Goal: Task Accomplishment & Management: Complete application form

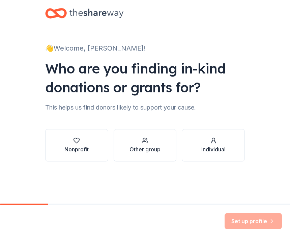
click at [77, 150] on div "Nonprofit" at bounding box center [76, 149] width 24 height 8
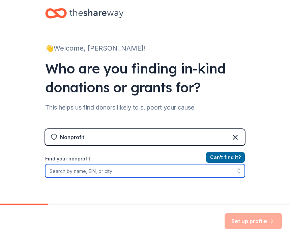
click at [60, 175] on input "Find your nonprofit" at bounding box center [145, 170] width 200 height 13
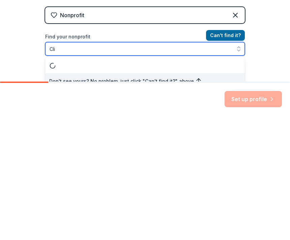
scroll to position [8, 0]
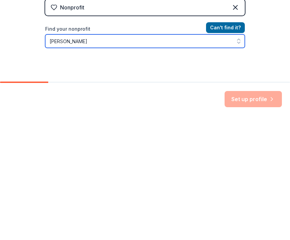
type input "[PERSON_NAME]"
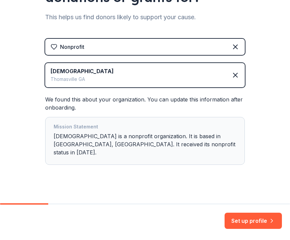
scroll to position [89, 0]
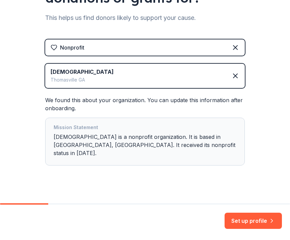
click at [246, 218] on button "Set up profile" at bounding box center [253, 221] width 57 height 16
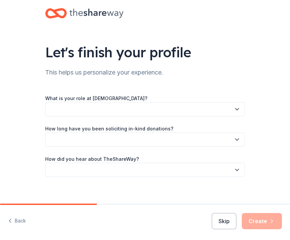
click at [234, 111] on icon "button" at bounding box center [237, 109] width 7 height 7
click at [238, 109] on icon "button" at bounding box center [237, 109] width 7 height 7
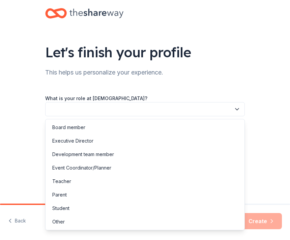
click at [63, 221] on div "Other" at bounding box center [58, 222] width 12 height 8
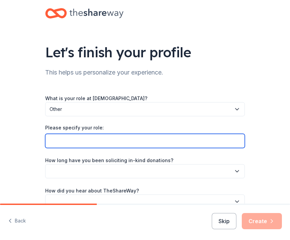
click at [54, 141] on input "Please specify your role:" at bounding box center [145, 141] width 200 height 14
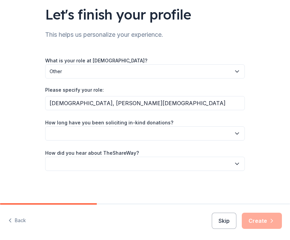
scroll to position [37, 0]
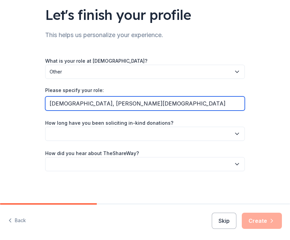
type input "[DEMOGRAPHIC_DATA], [PERSON_NAME][DEMOGRAPHIC_DATA]"
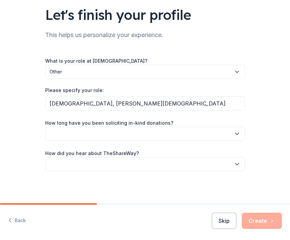
click at [239, 135] on icon "button" at bounding box center [237, 134] width 7 height 7
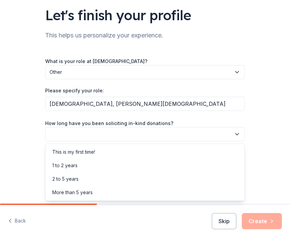
click at [66, 155] on div "This is my first time!" at bounding box center [73, 152] width 43 height 8
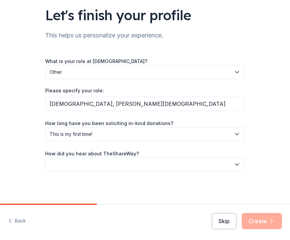
click at [235, 166] on icon "button" at bounding box center [237, 164] width 7 height 7
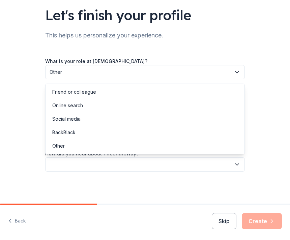
click at [70, 120] on div "Social media" at bounding box center [66, 119] width 28 height 8
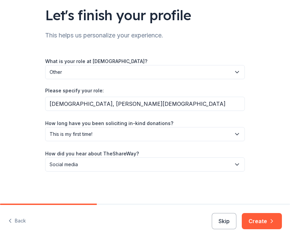
click at [263, 221] on button "Create" at bounding box center [262, 221] width 40 height 16
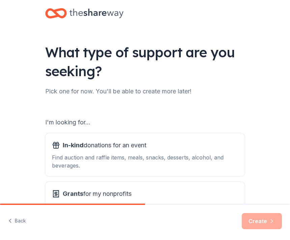
click at [117, 154] on div "Find auction and raffle items, meals, snacks, desserts, alcohol, and beverages." at bounding box center [145, 162] width 186 height 16
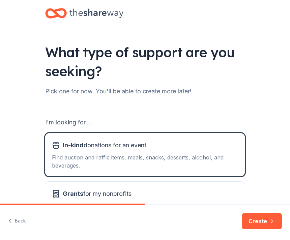
click at [255, 218] on button "Create" at bounding box center [262, 221] width 40 height 16
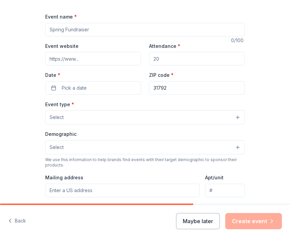
scroll to position [82, 0]
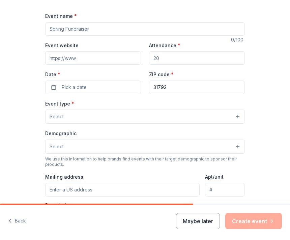
click at [74, 87] on span "Pick a date" at bounding box center [74, 87] width 25 height 8
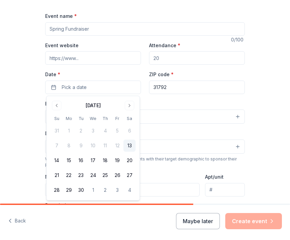
click at [130, 105] on button "Go to next month" at bounding box center [129, 105] width 9 height 9
click at [129, 106] on button "Go to next month" at bounding box center [129, 105] width 9 height 9
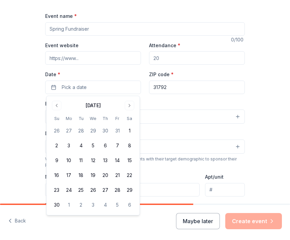
click at [127, 107] on button "Go to next month" at bounding box center [129, 105] width 9 height 9
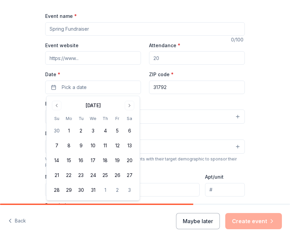
click at [133, 107] on button "Go to next month" at bounding box center [129, 105] width 9 height 9
click at [132, 107] on button "Go to next month" at bounding box center [129, 105] width 9 height 9
click at [130, 106] on button "Go to next month" at bounding box center [129, 105] width 9 height 9
click at [151, 134] on div "Demographic Select" at bounding box center [145, 141] width 200 height 25
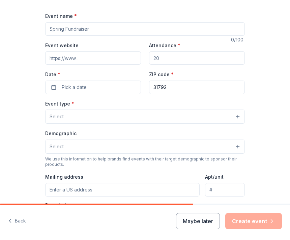
click at [96, 87] on button "Pick a date" at bounding box center [93, 87] width 96 height 13
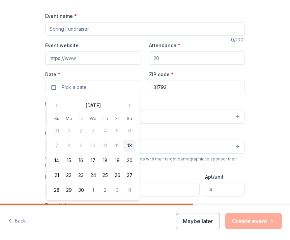
click at [129, 108] on button "Go to next month" at bounding box center [129, 105] width 9 height 9
click at [126, 105] on button "Go to next month" at bounding box center [129, 105] width 9 height 9
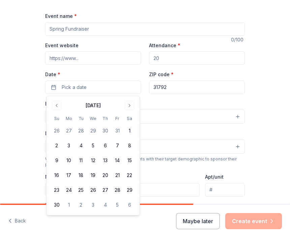
click at [125, 107] on button "Go to next month" at bounding box center [129, 105] width 9 height 9
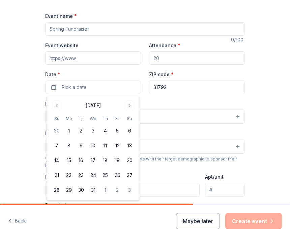
click at [127, 108] on button "Go to next month" at bounding box center [129, 105] width 9 height 9
click at [126, 106] on button "Go to next month" at bounding box center [129, 105] width 9 height 9
click at [125, 106] on button "Go to next month" at bounding box center [129, 105] width 9 height 9
click at [61, 175] on button "22" at bounding box center [57, 175] width 12 height 12
click at [129, 161] on button "21" at bounding box center [129, 161] width 12 height 12
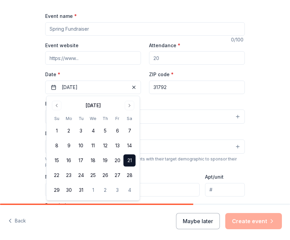
click at [131, 160] on button "21" at bounding box center [129, 161] width 12 height 12
click at [130, 161] on button "21" at bounding box center [129, 161] width 12 height 12
click at [129, 158] on button "21" at bounding box center [129, 161] width 12 height 12
click at [134, 166] on button "21" at bounding box center [129, 161] width 12 height 12
click at [169, 175] on div "Mailing address" at bounding box center [122, 185] width 155 height 24
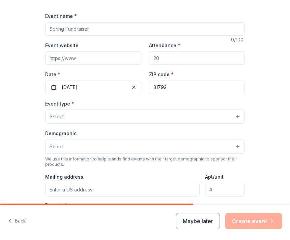
click at [238, 116] on button "Select" at bounding box center [145, 117] width 200 height 14
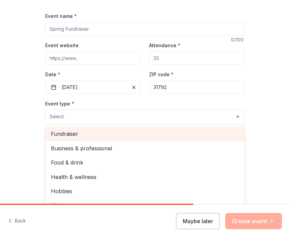
click at [61, 136] on span "Fundraiser" at bounding box center [145, 134] width 188 height 9
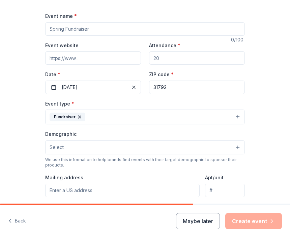
click at [239, 148] on button "Select" at bounding box center [145, 147] width 200 height 14
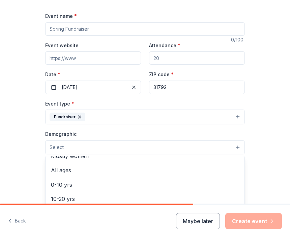
scroll to position [39, 0]
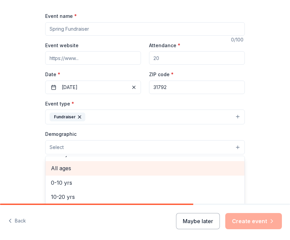
click at [60, 170] on span "All ages" at bounding box center [145, 168] width 188 height 9
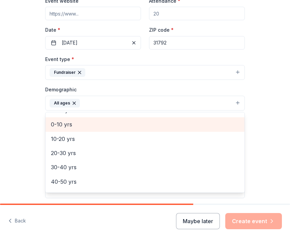
scroll to position [131, 0]
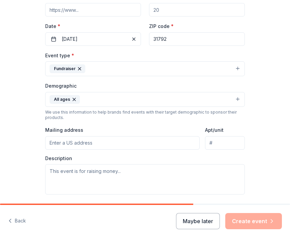
click at [56, 147] on input "Mailing address" at bounding box center [122, 142] width 155 height 13
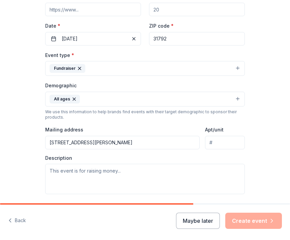
type input "[STREET_ADDRESS][PERSON_NAME]"
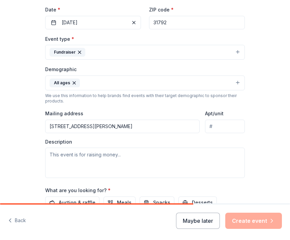
scroll to position [149, 0]
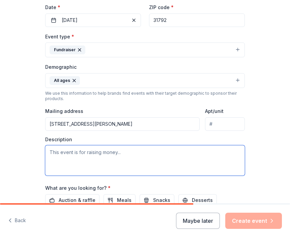
click at [130, 155] on textarea at bounding box center [145, 161] width 200 height 30
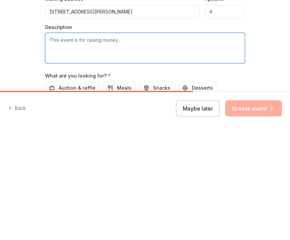
type textarea "G"
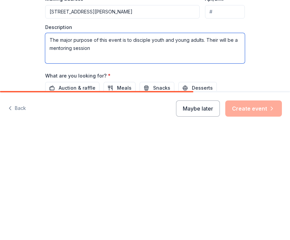
click at [217, 146] on textarea "The major purpose of this event is to disciple youth and young adults. Their wi…" at bounding box center [145, 161] width 200 height 30
click at [97, 146] on textarea "The major purpose of this event is to disciple youth and young adults. There wi…" at bounding box center [145, 161] width 200 height 30
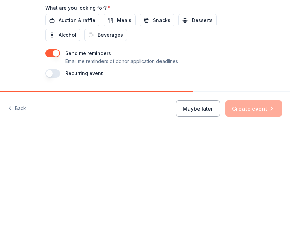
scroll to position [217, 0]
type textarea "The major purpose of this event is to disciple youth and young adults. There wi…"
click at [119, 129] on span "Meals" at bounding box center [124, 133] width 15 height 8
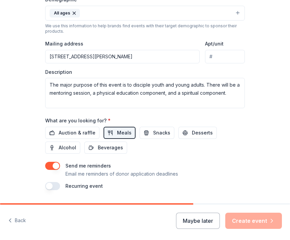
click at [160, 135] on span "Snacks" at bounding box center [161, 133] width 17 height 8
click at [103, 149] on span "Beverages" at bounding box center [110, 148] width 25 height 8
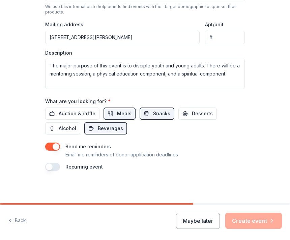
scroll to position [237, 0]
click at [51, 168] on button "button" at bounding box center [52, 167] width 15 height 8
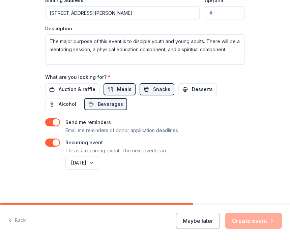
scroll to position [261, 0]
click at [251, 221] on div "Maybe later Create event" at bounding box center [229, 221] width 106 height 16
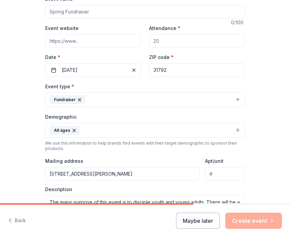
scroll to position [104, 0]
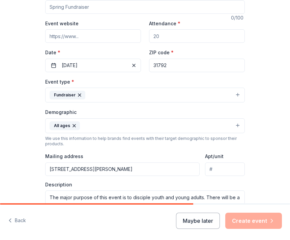
click at [239, 94] on button "Fundraiser" at bounding box center [145, 95] width 200 height 15
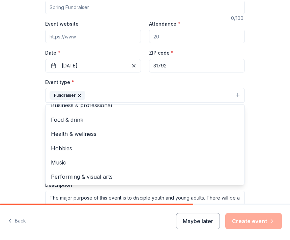
scroll to position [7, 0]
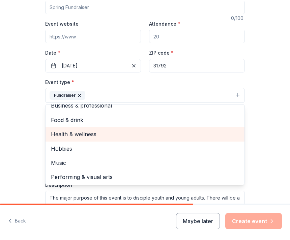
click at [75, 137] on span "Health & wellness" at bounding box center [145, 134] width 188 height 9
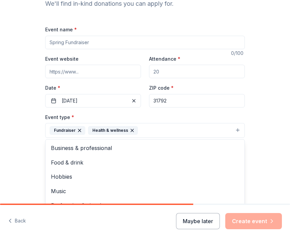
scroll to position [70, 0]
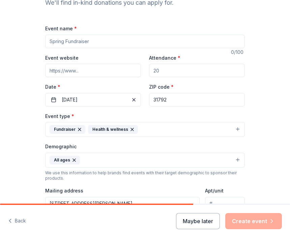
click at [198, 224] on button "Maybe later" at bounding box center [198, 221] width 44 height 16
click at [201, 220] on button "Maybe later" at bounding box center [198, 221] width 44 height 16
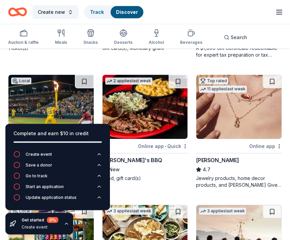
scroll to position [414, 0]
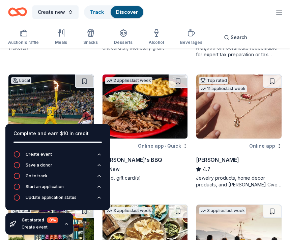
click at [40, 223] on div "Get started 0 %" at bounding box center [40, 220] width 37 height 6
click at [37, 223] on div "Get started 0 %" at bounding box center [40, 220] width 37 height 6
click at [68, 227] on icon "button" at bounding box center [66, 223] width 5 height 5
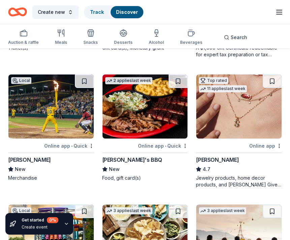
click at [33, 230] on div "Create event" at bounding box center [40, 227] width 37 height 5
click at [41, 230] on div "Create event" at bounding box center [40, 227] width 37 height 5
click at [67, 227] on icon "button" at bounding box center [66, 223] width 5 height 5
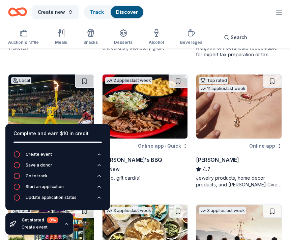
click at [56, 200] on div "Update application status" at bounding box center [51, 197] width 51 height 5
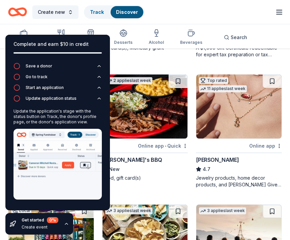
scroll to position [10, 0]
click at [17, 15] on icon "Home" at bounding box center [14, 11] width 10 height 7
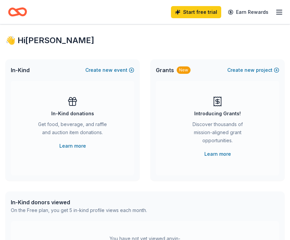
click at [281, 13] on icon "button" at bounding box center [279, 12] width 8 height 8
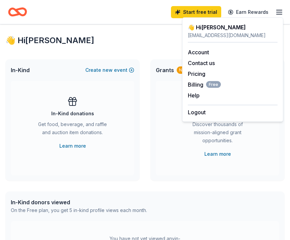
click at [197, 52] on link "Account" at bounding box center [198, 52] width 21 height 7
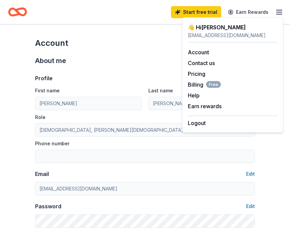
click at [137, 110] on div "First name [PERSON_NAME] Last name [PERSON_NAME] Role Pastor, [PERSON_NAME][GEO…" at bounding box center [145, 124] width 220 height 77
